Goal: Use online tool/utility: Utilize a website feature to perform a specific function

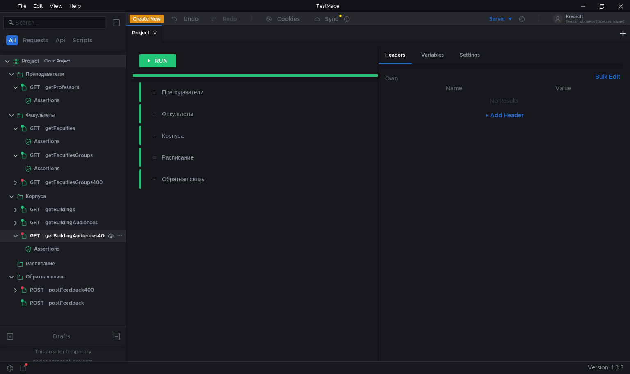
click at [15, 236] on clr-icon at bounding box center [15, 236] width 7 height 7
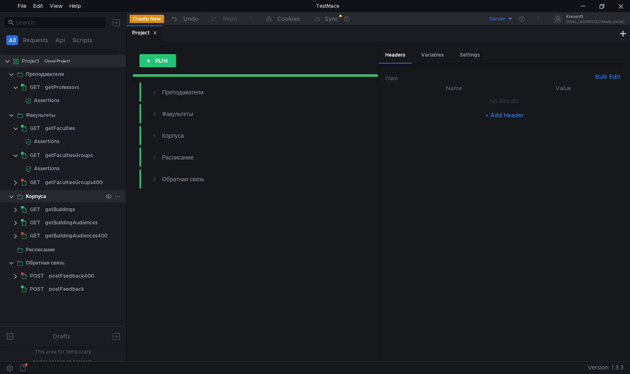
click at [12, 196] on clr-icon at bounding box center [11, 197] width 7 height 7
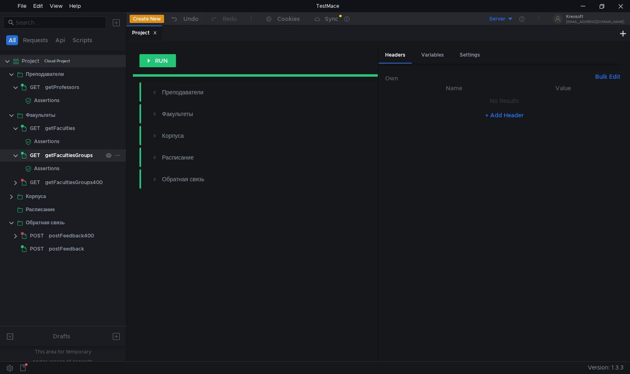
click at [14, 155] on clr-icon at bounding box center [15, 156] width 7 height 7
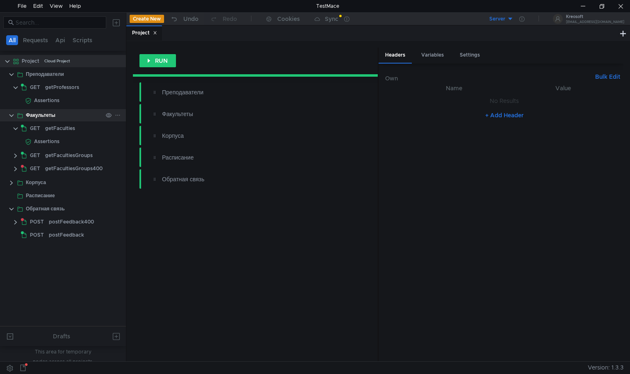
click at [11, 111] on app-app-tree-node-expander at bounding box center [11, 115] width 7 height 12
click at [10, 73] on clr-icon at bounding box center [11, 74] width 7 height 7
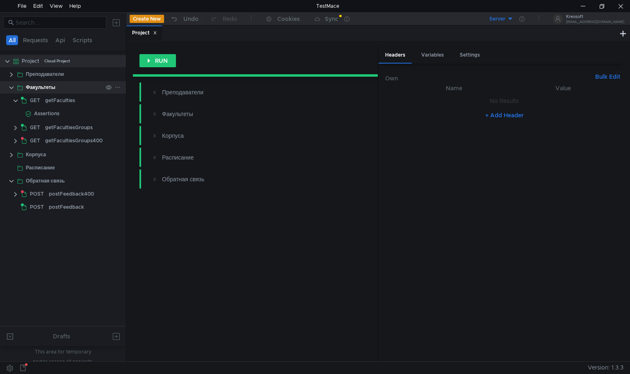
click at [9, 87] on clr-icon at bounding box center [11, 87] width 7 height 7
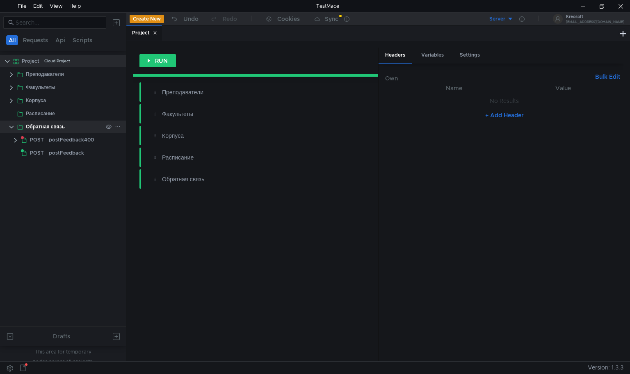
click at [9, 128] on clr-icon at bounding box center [11, 127] width 7 height 7
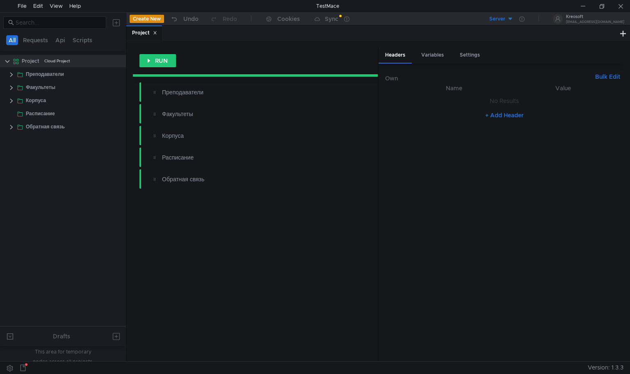
click at [180, 248] on div "RUN Преподаватели Факультеты Корпуса Расписание Обратная связь" at bounding box center [255, 205] width 245 height 314
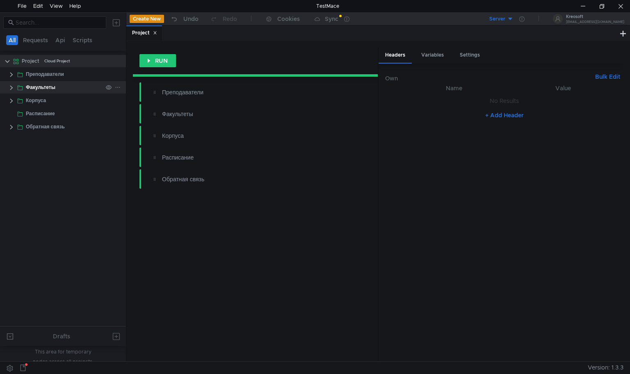
click at [11, 85] on clr-icon at bounding box center [11, 87] width 7 height 7
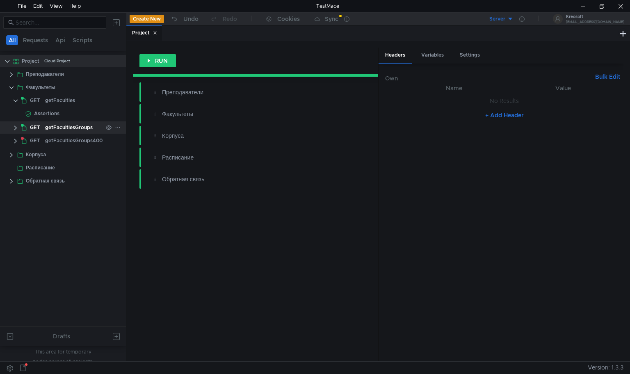
click at [59, 124] on div "getFacultiesGroups" at bounding box center [69, 127] width 48 height 12
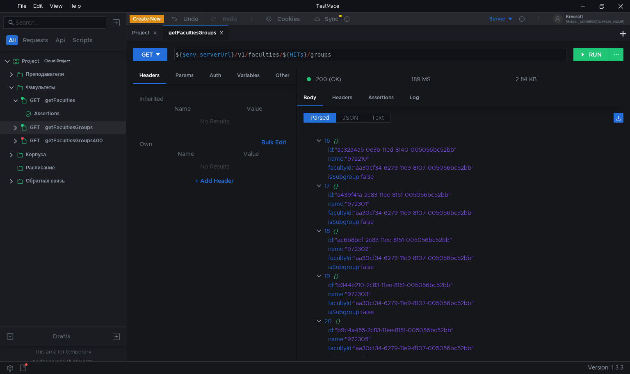
scroll to position [793, 0]
click at [358, 236] on div ""ac6b8bef-2c83-11ee-8151-005056bc52bb"" at bounding box center [473, 238] width 277 height 9
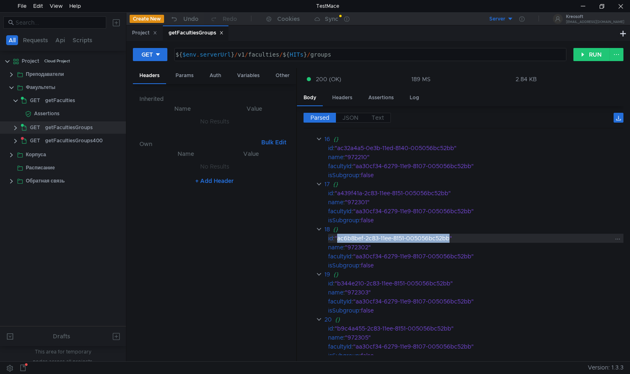
drag, startPoint x: 451, startPoint y: 236, endPoint x: 340, endPoint y: 234, distance: 111.6
click at [340, 234] on div ""ac6b8bef-2c83-11ee-8151-005056bc52bb"" at bounding box center [473, 238] width 277 height 9
copy div "ac6b8bef-2c83-11ee-8151-005056bc52bb"
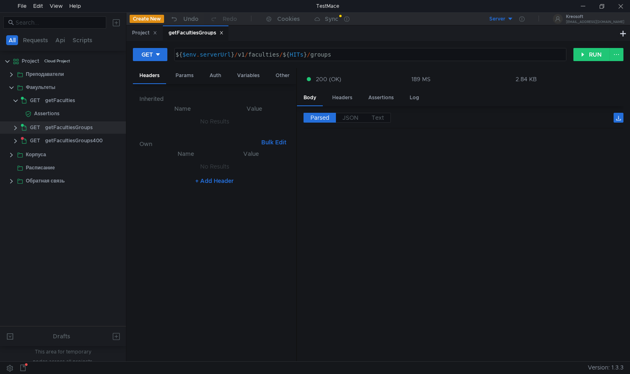
scroll to position [793, 0]
